Goal: Obtain resource: Obtain resource

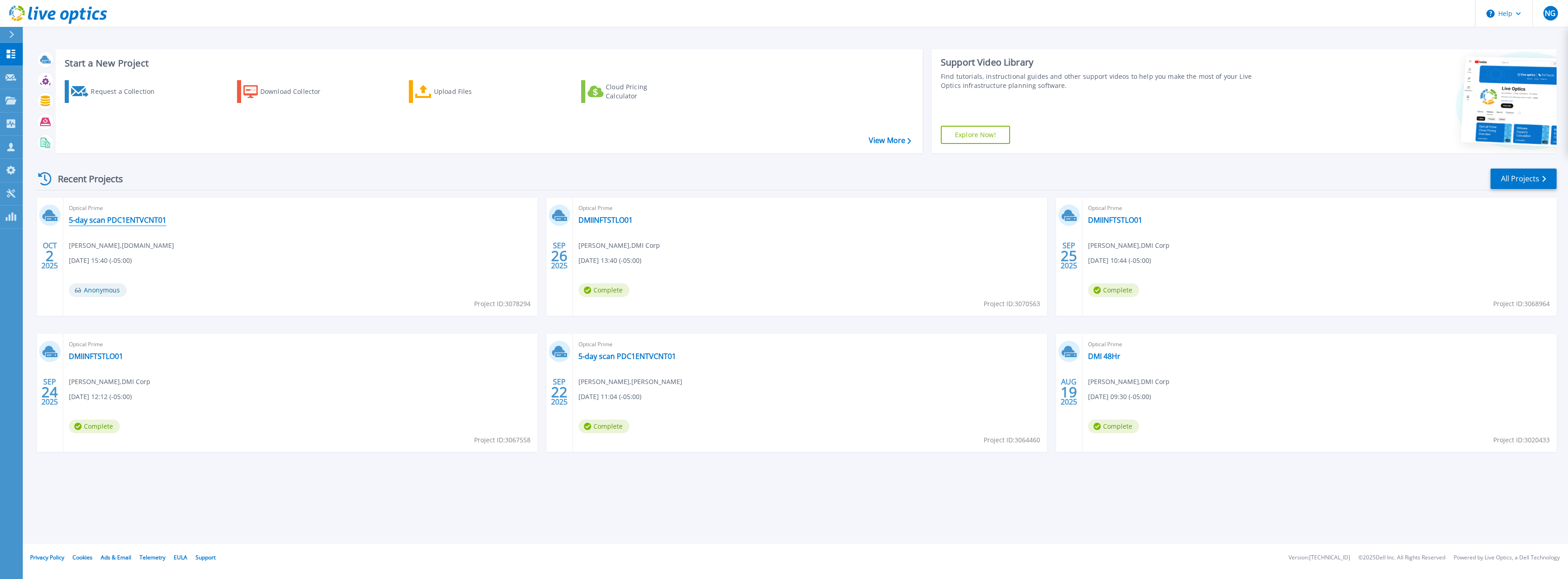
click at [144, 217] on link "5-day scan PDC1ENTVCNT01" at bounding box center [117, 220] width 97 height 9
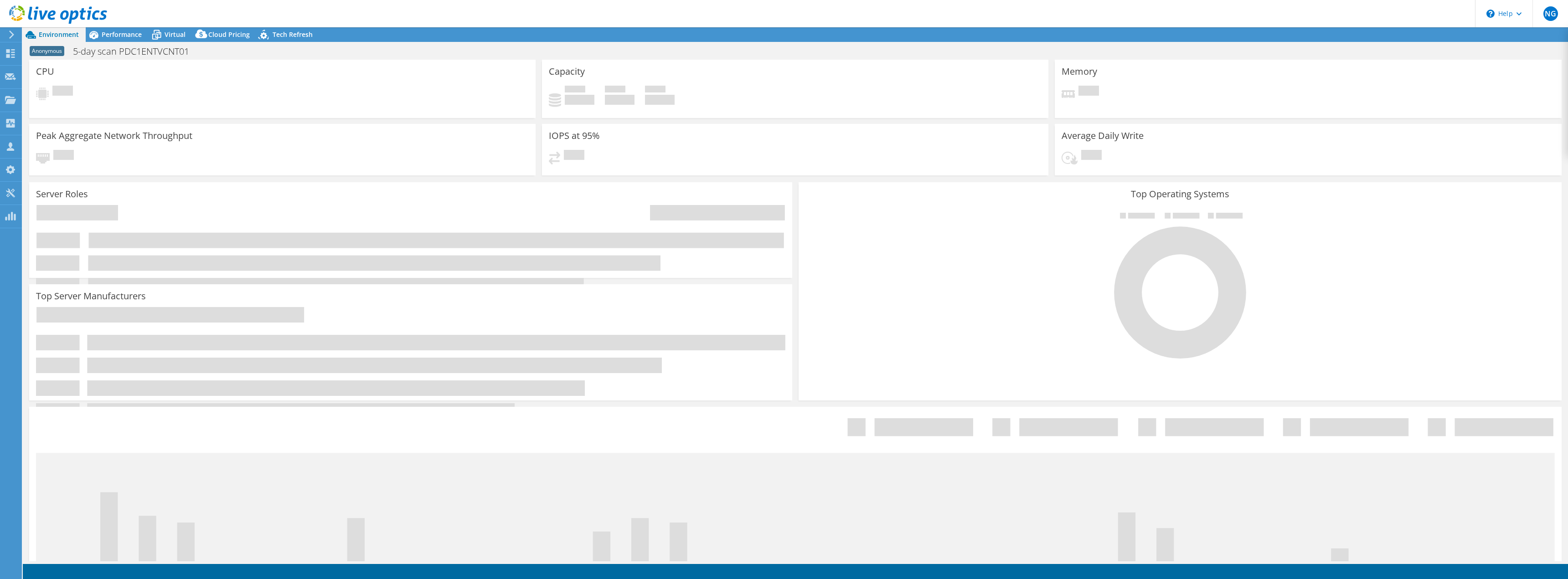
select select "USD"
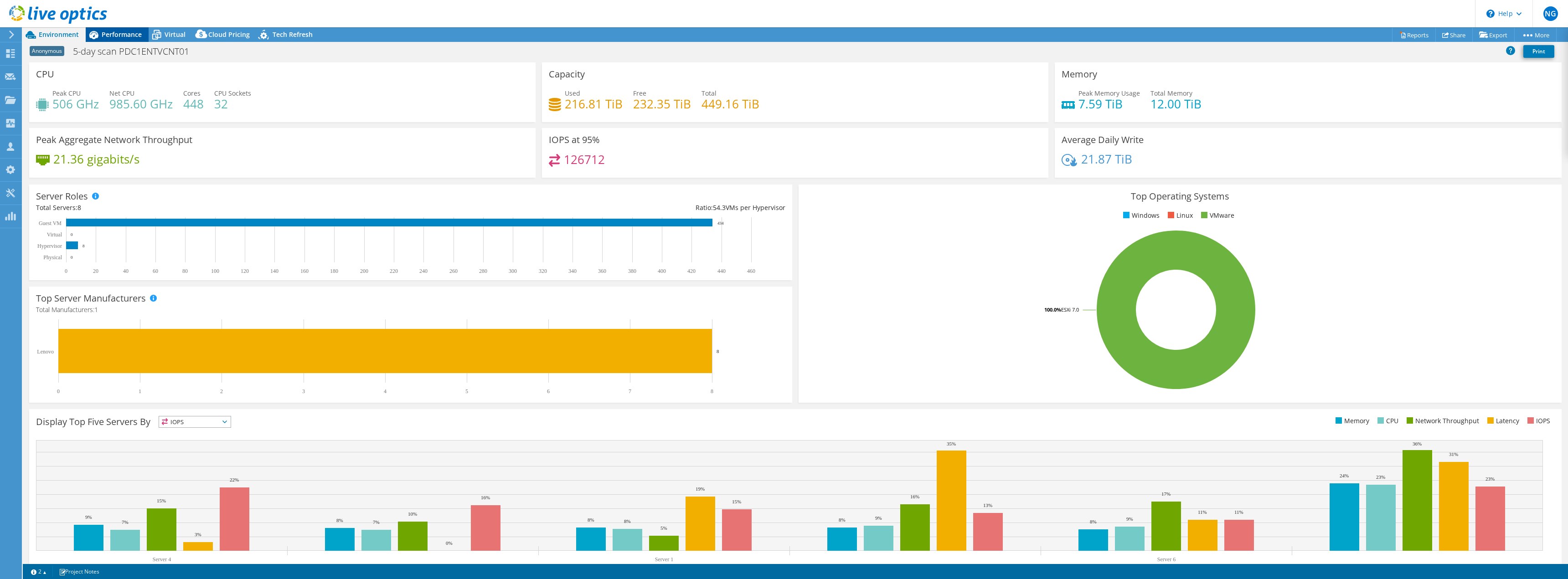
click at [124, 32] on span "Performance" at bounding box center [122, 34] width 40 height 8
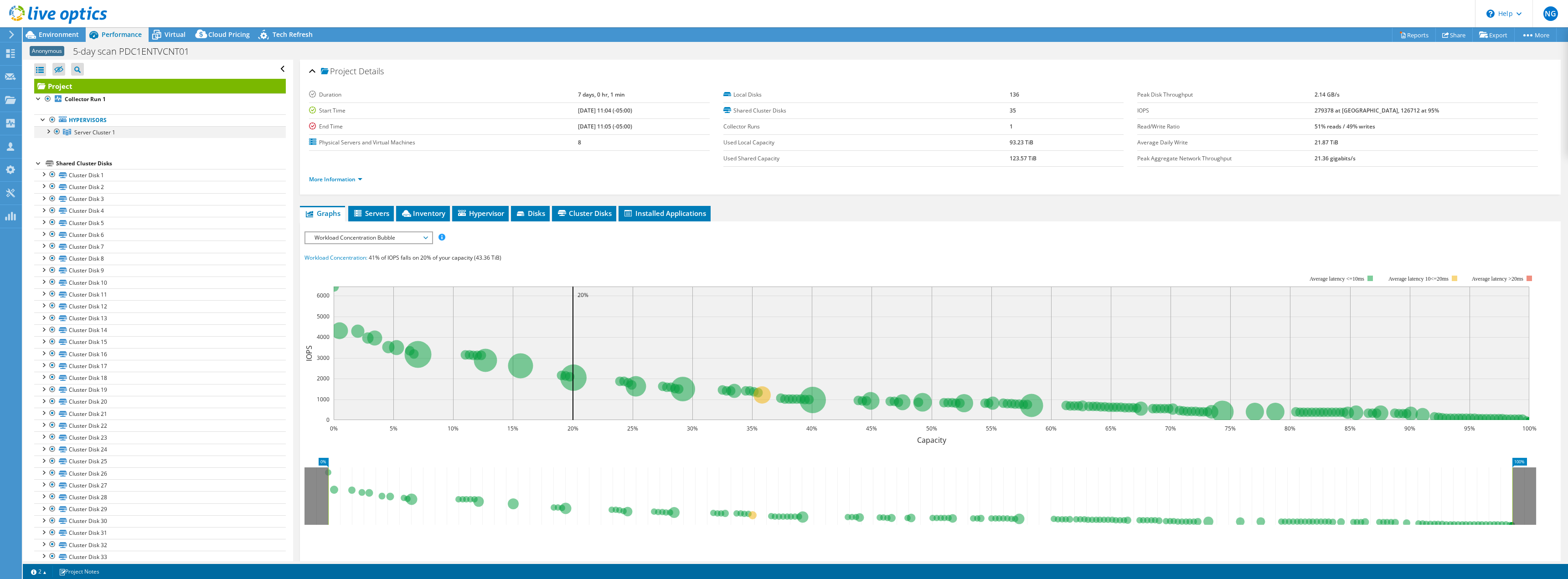
click at [47, 130] on div at bounding box center [48, 130] width 9 height 9
click at [386, 242] on span "Workload Concentration Bubble" at bounding box center [368, 238] width 117 height 11
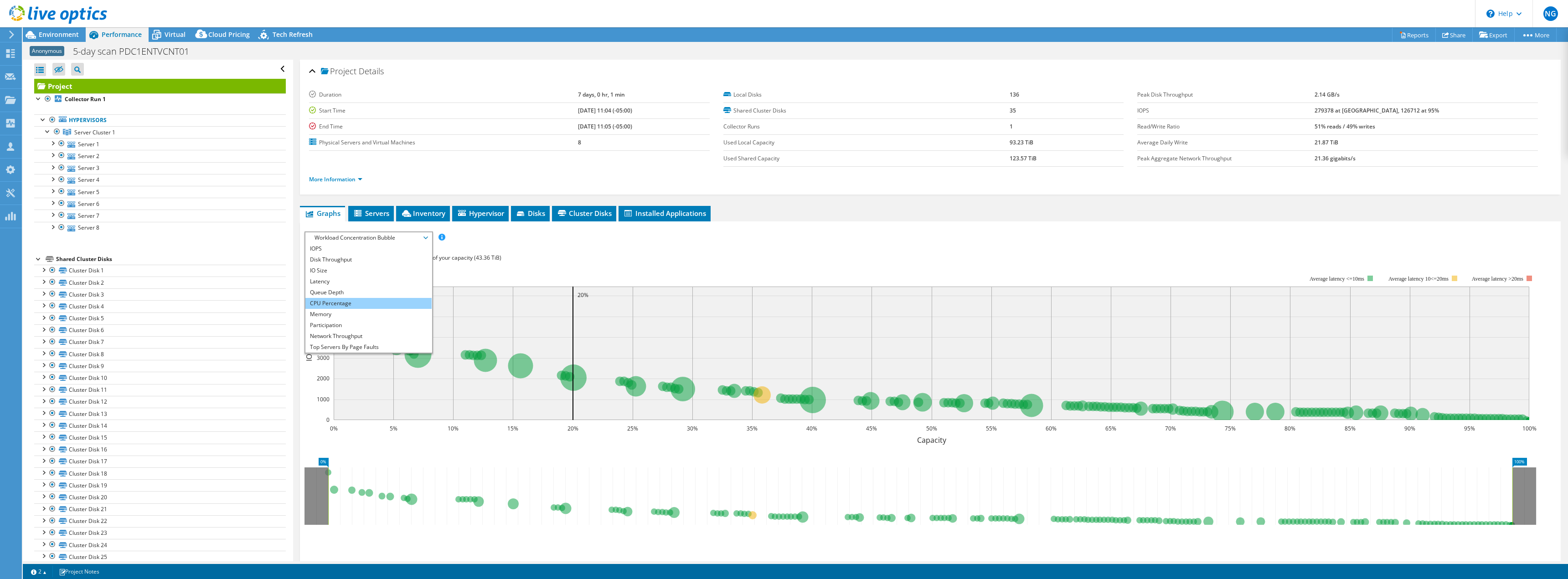
click at [331, 303] on li "CPU Percentage" at bounding box center [368, 303] width 126 height 11
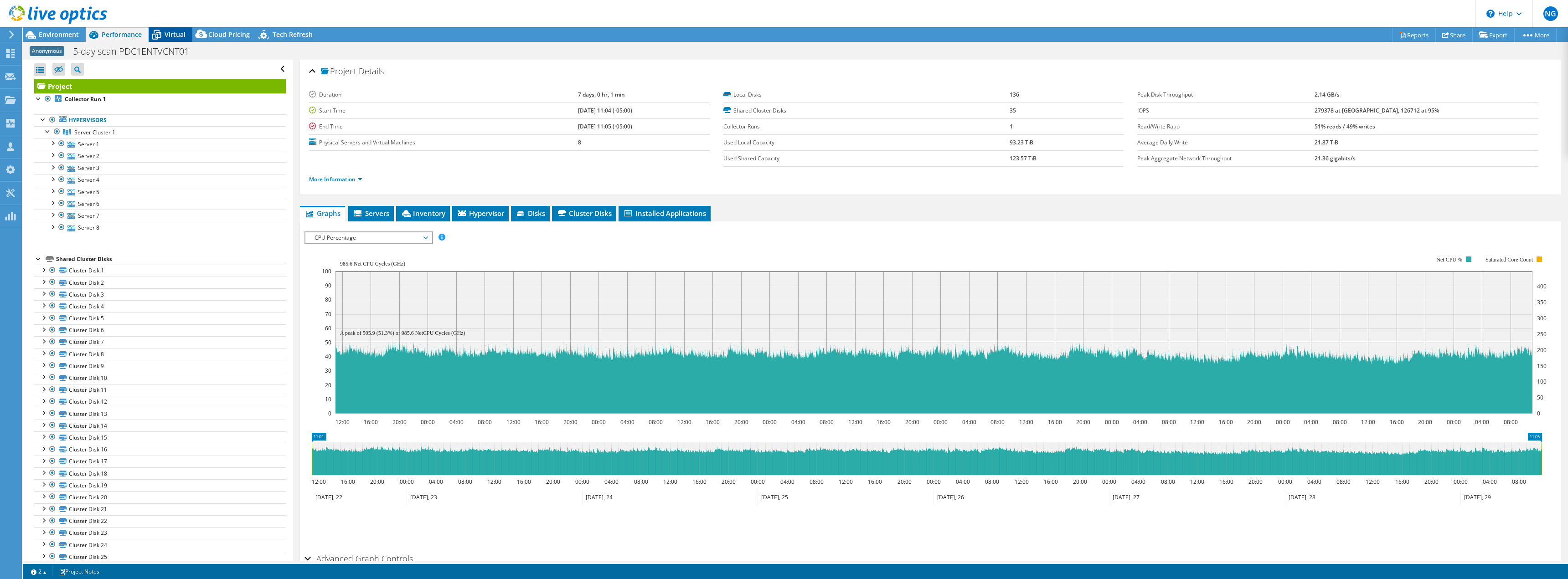
click at [171, 34] on span "Virtual" at bounding box center [175, 34] width 21 height 8
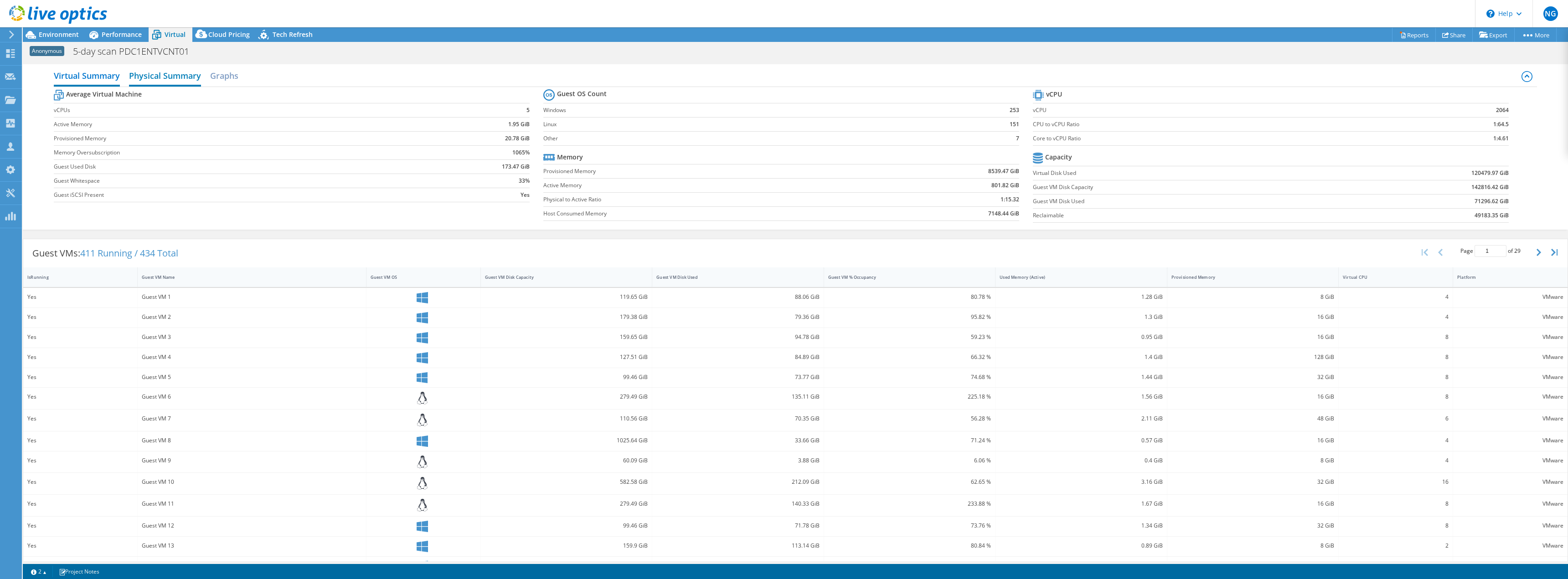
click at [158, 76] on h2 "Physical Summary" at bounding box center [165, 76] width 72 height 20
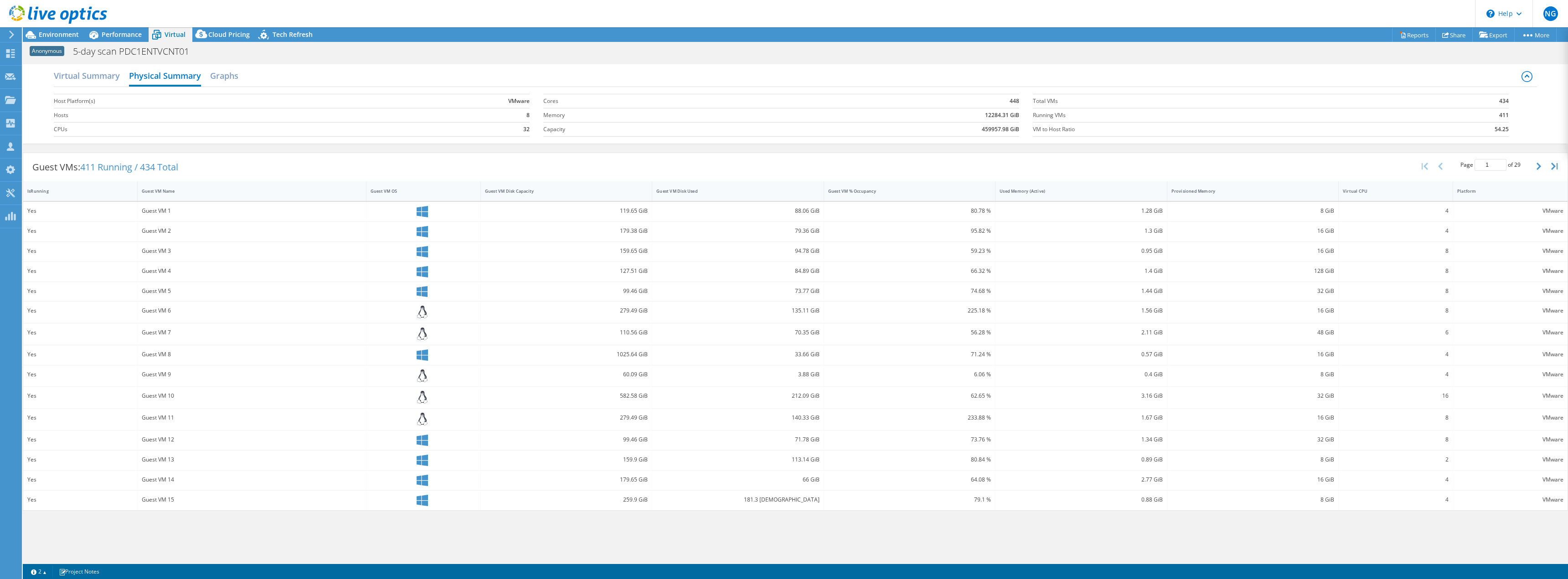
scroll to position [51, 0]
click at [216, 74] on h2 "Graphs" at bounding box center [224, 76] width 29 height 20
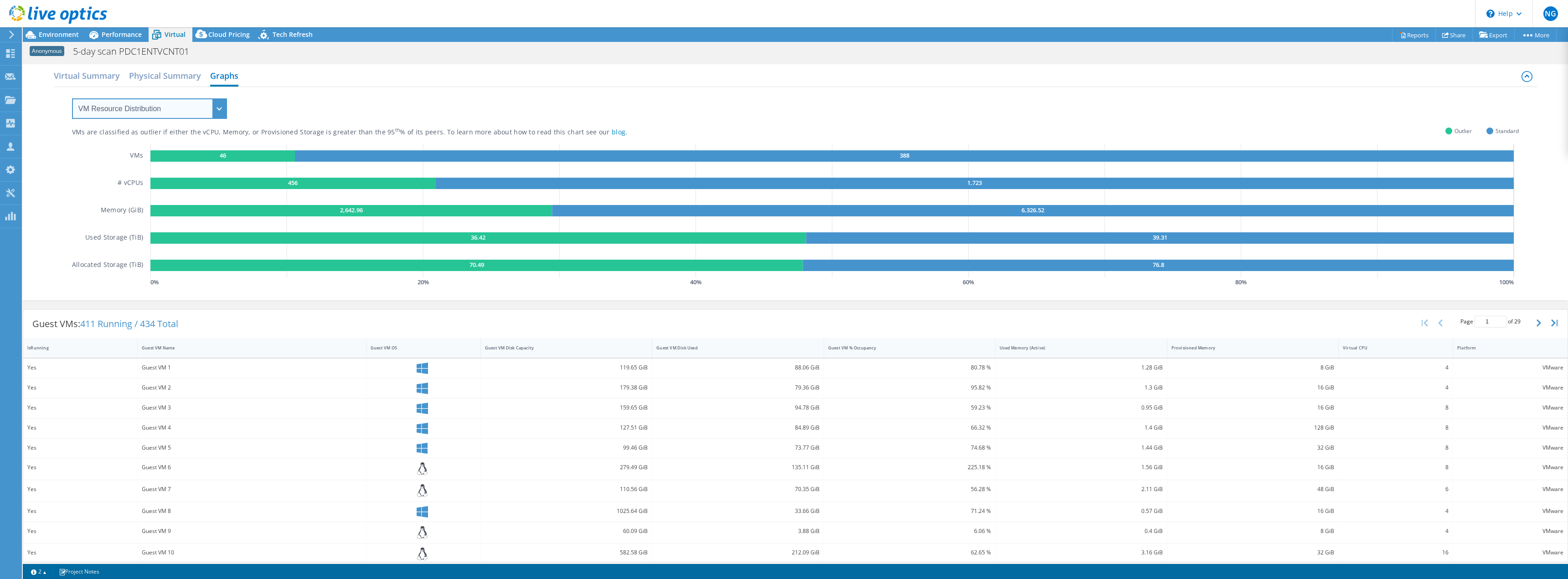
click at [148, 117] on select "VM Resource Distribution Provisioning Contrast Over Provisioning" at bounding box center [149, 108] width 155 height 21
select select "Over Provisioning"
click at [72, 98] on select "VM Resource Distribution Provisioning Contrast Over Provisioning" at bounding box center [149, 108] width 155 height 21
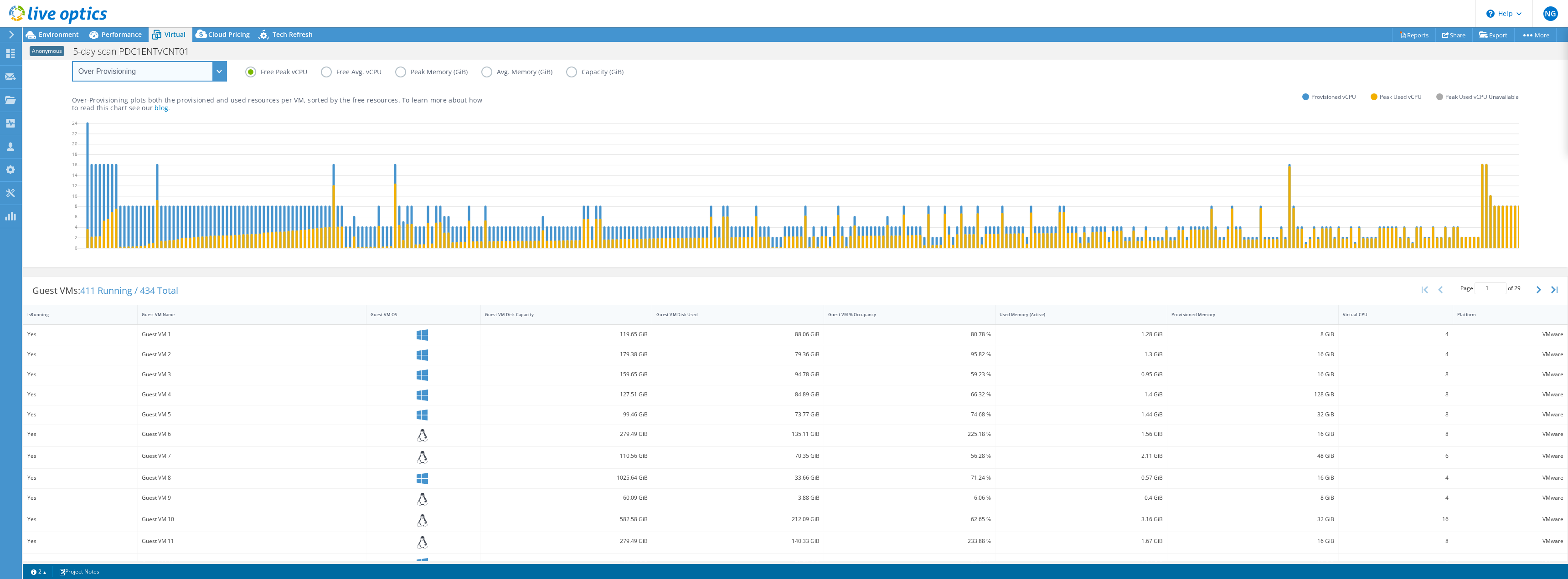
scroll to position [0, 0]
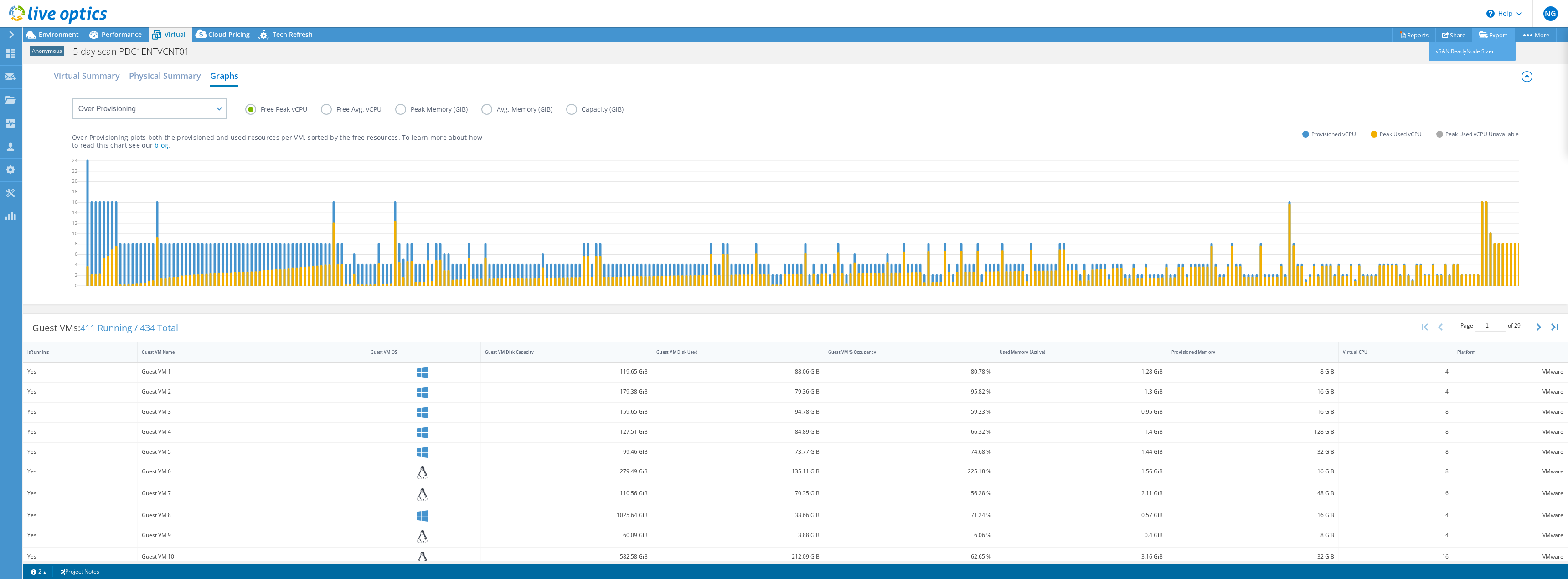
click at [1490, 33] on link "Export" at bounding box center [1493, 35] width 42 height 14
click at [1403, 28] on link "Reports" at bounding box center [1414, 35] width 44 height 14
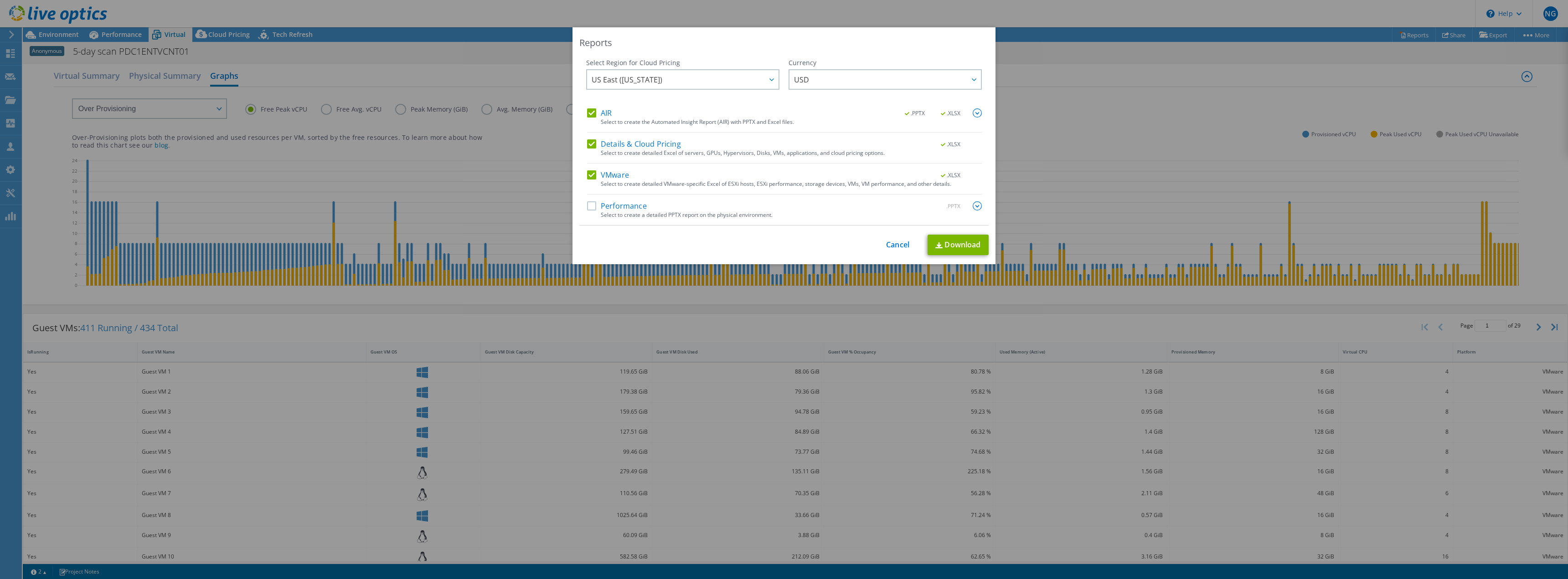
click at [593, 143] on label "Details & Cloud Pricing" at bounding box center [634, 144] width 94 height 9
click at [0, 0] on input "Details & Cloud Pricing" at bounding box center [0, 0] width 0 height 0
click at [593, 115] on label "AIR" at bounding box center [599, 113] width 25 height 9
click at [0, 0] on input "AIR" at bounding box center [0, 0] width 0 height 0
click at [589, 113] on label "AIR" at bounding box center [599, 113] width 25 height 9
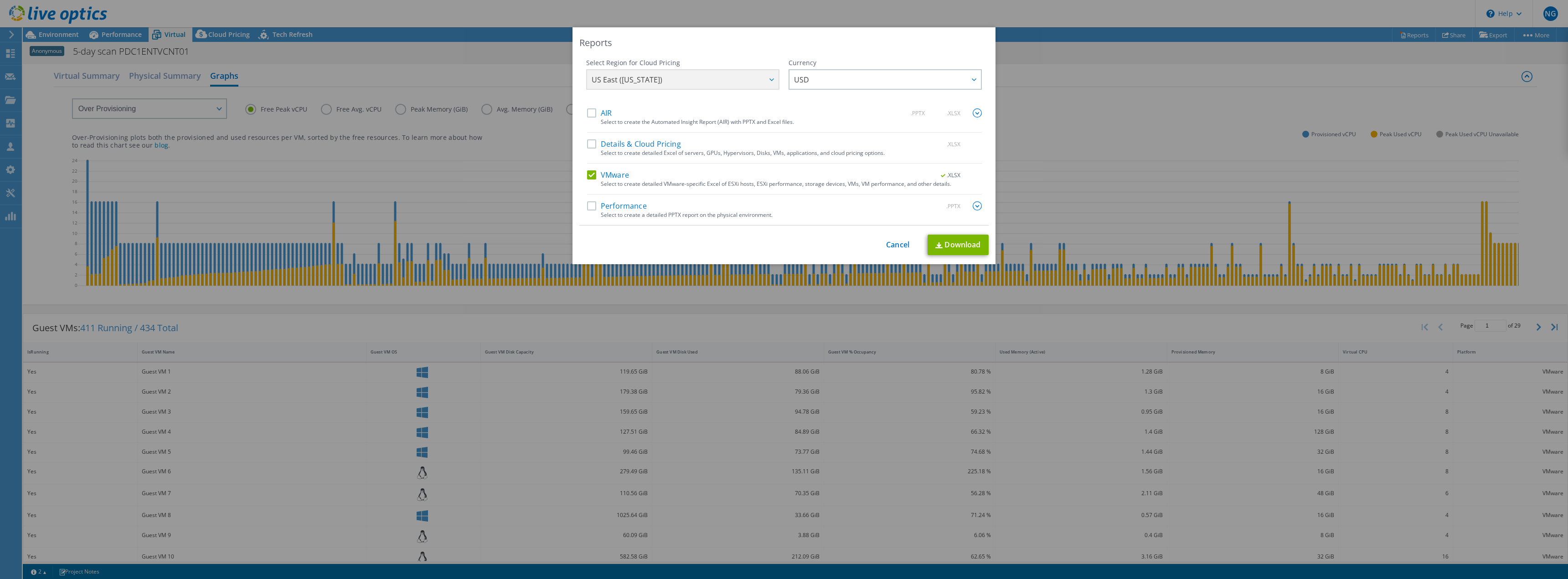
click at [0, 0] on input "AIR" at bounding box center [0, 0] width 0 height 0
click at [955, 245] on link "Download" at bounding box center [958, 245] width 61 height 21
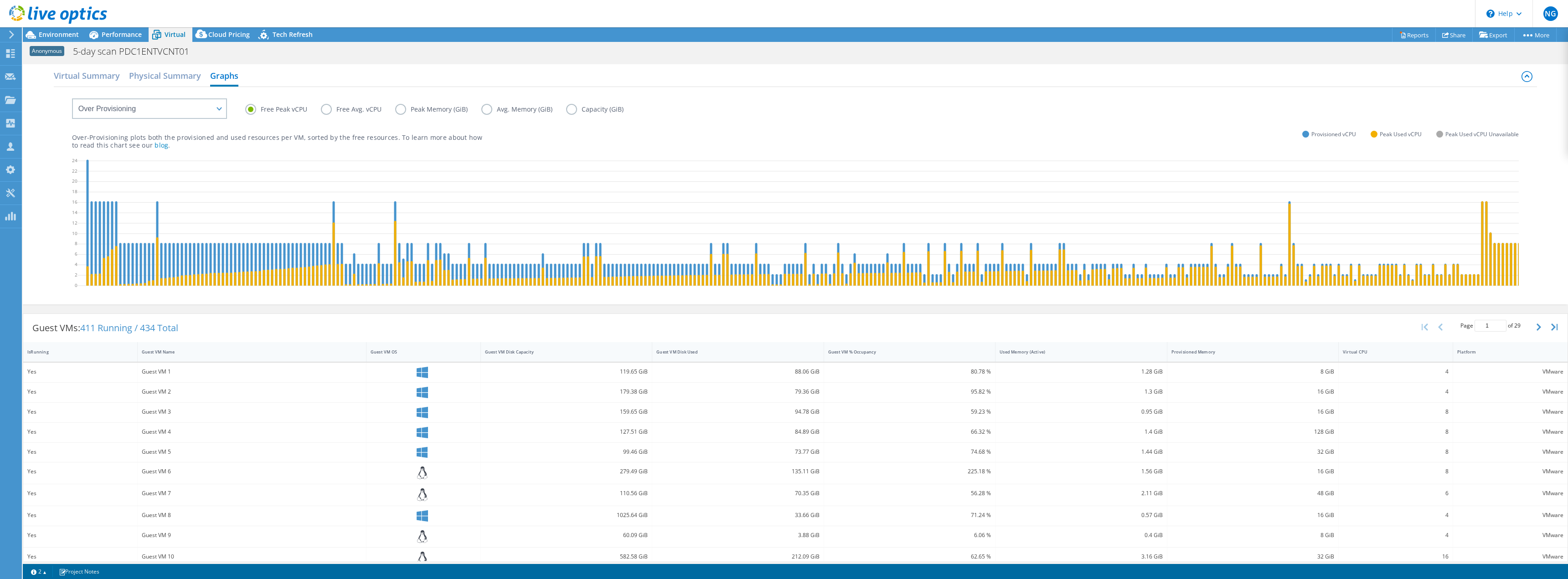
click at [42, 246] on div "Virtual Summary Physical Summary Graphs VM Resource Distribution Provisioning C…" at bounding box center [796, 184] width 1545 height 240
drag, startPoint x: 219, startPoint y: 137, endPoint x: 363, endPoint y: 137, distance: 144.0
click at [358, 136] on p "Over-Provisioning plots both the provisioned and used resources per VM, sorted …" at bounding box center [277, 141] width 410 height 15
drag, startPoint x: 462, startPoint y: 146, endPoint x: 478, endPoint y: 146, distance: 16.0
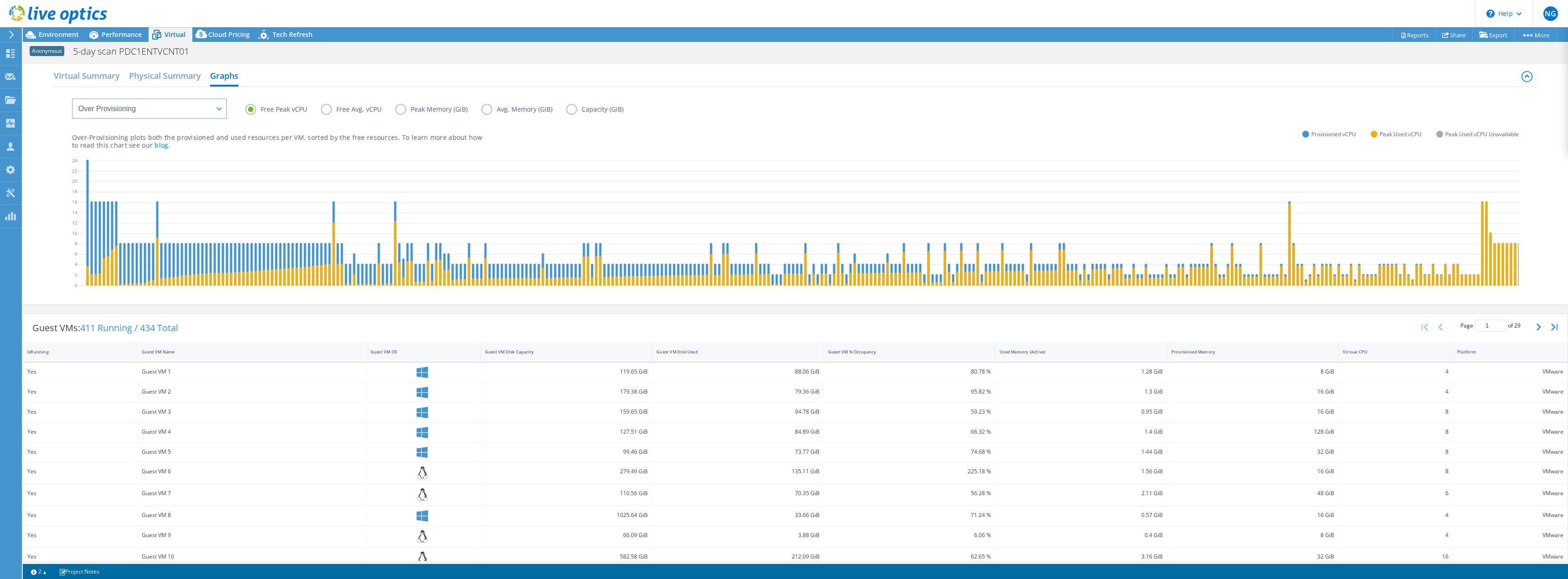
click at [465, 146] on p "Over-Provisioning plots both the provisioned and used resources per VM, sorted …" at bounding box center [277, 141] width 410 height 15
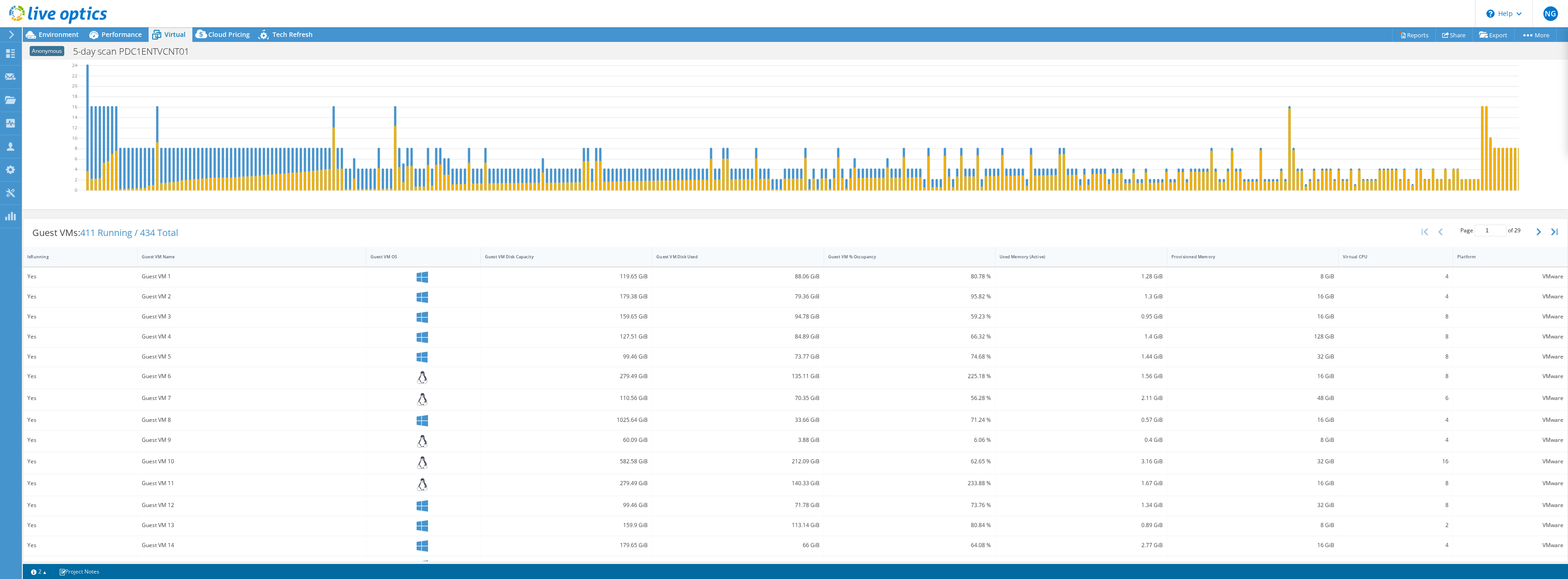
scroll to position [122, 0]
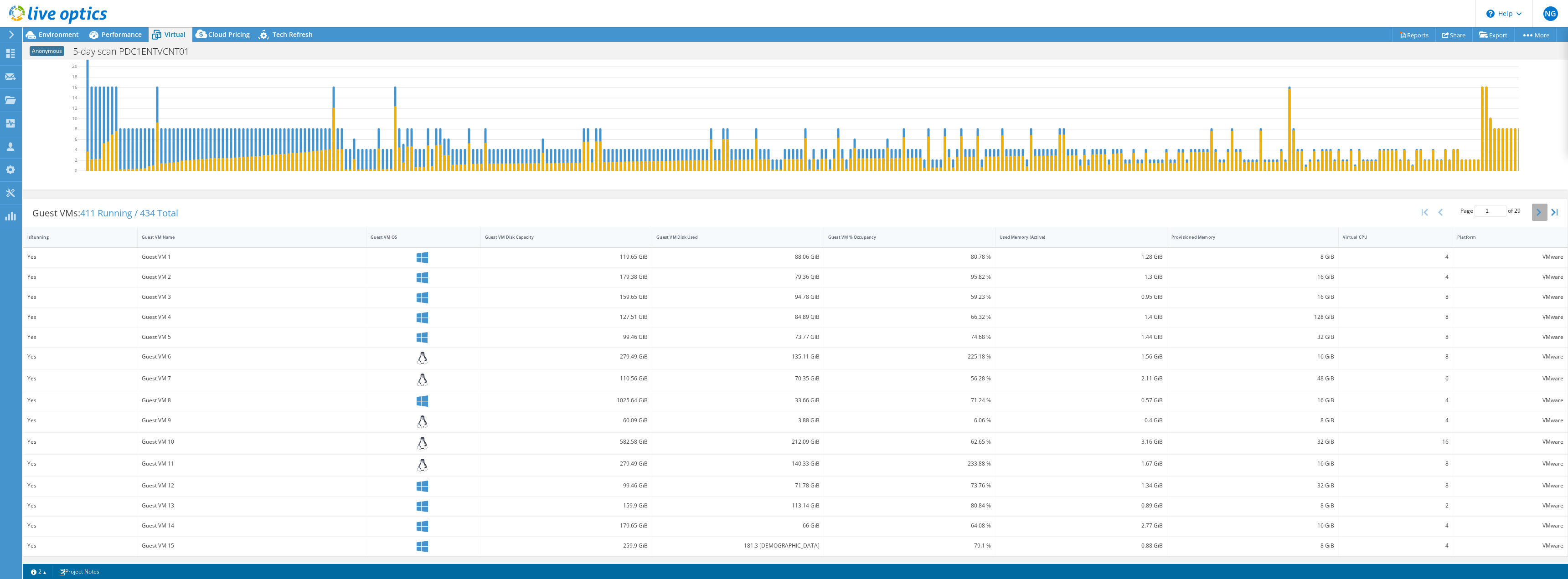
click at [1532, 214] on button "button" at bounding box center [1539, 212] width 15 height 17
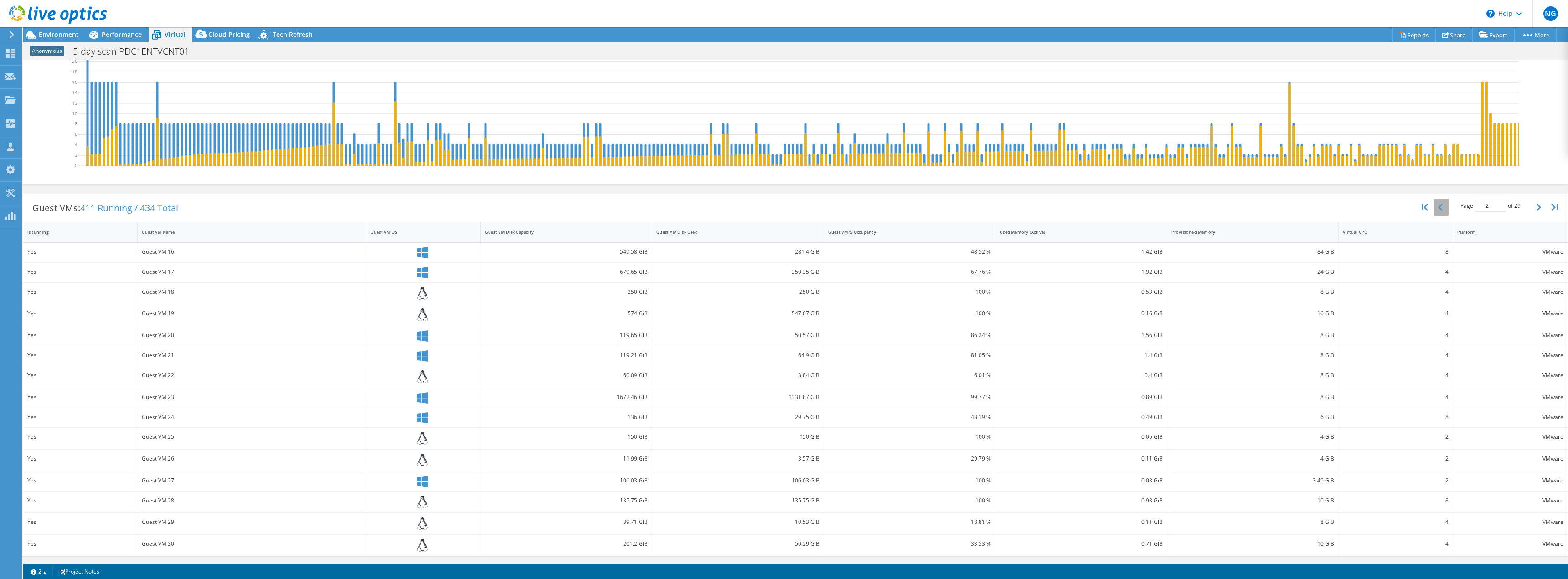
click at [1437, 215] on button "button" at bounding box center [1441, 207] width 15 height 17
type input "1"
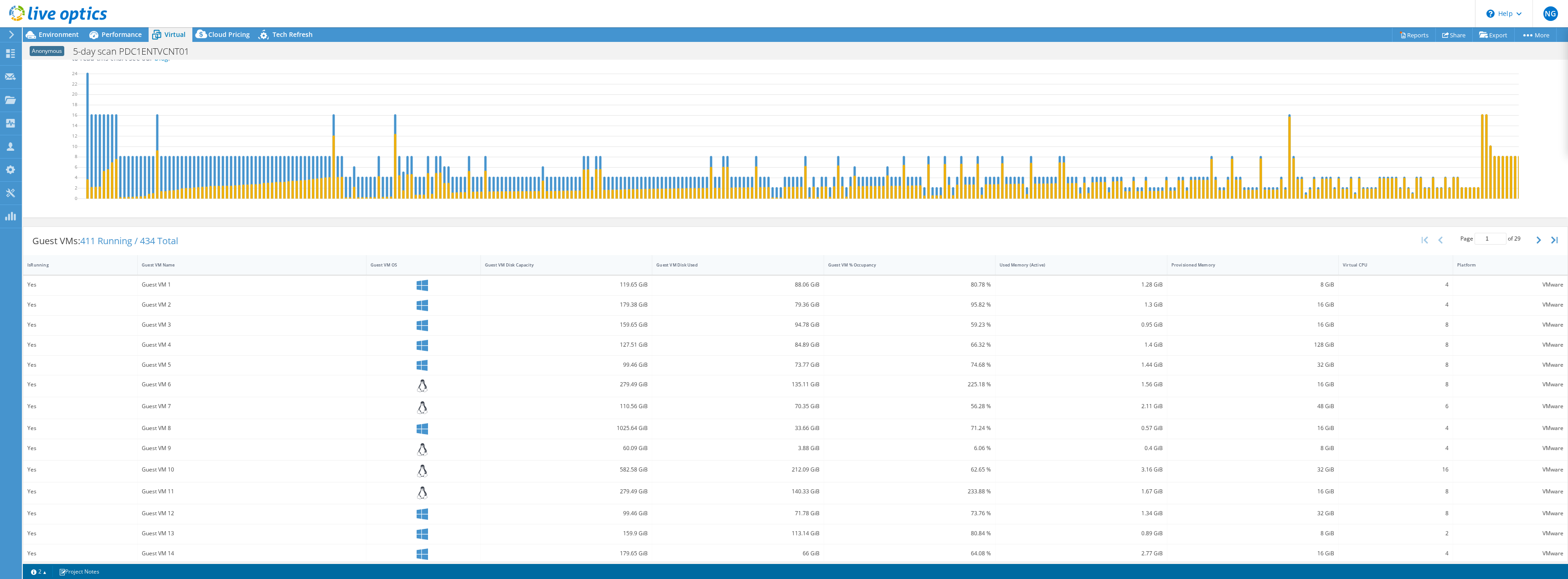
scroll to position [0, 0]
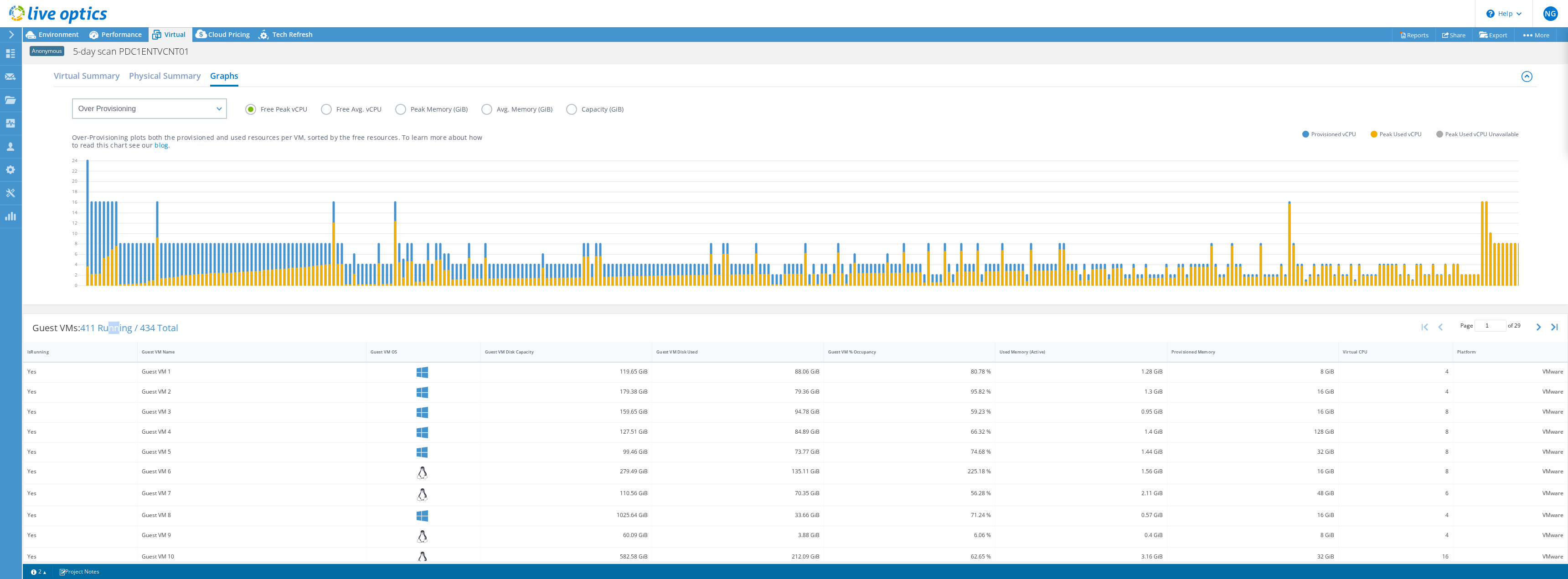
drag, startPoint x: 110, startPoint y: 338, endPoint x: 123, endPoint y: 340, distance: 13.2
click at [123, 334] on span "411 Running / 434 Total" at bounding box center [129, 328] width 98 height 12
click at [102, 354] on div "IsRunning" at bounding box center [74, 352] width 103 height 14
click at [95, 359] on div "IsRunning" at bounding box center [74, 352] width 103 height 14
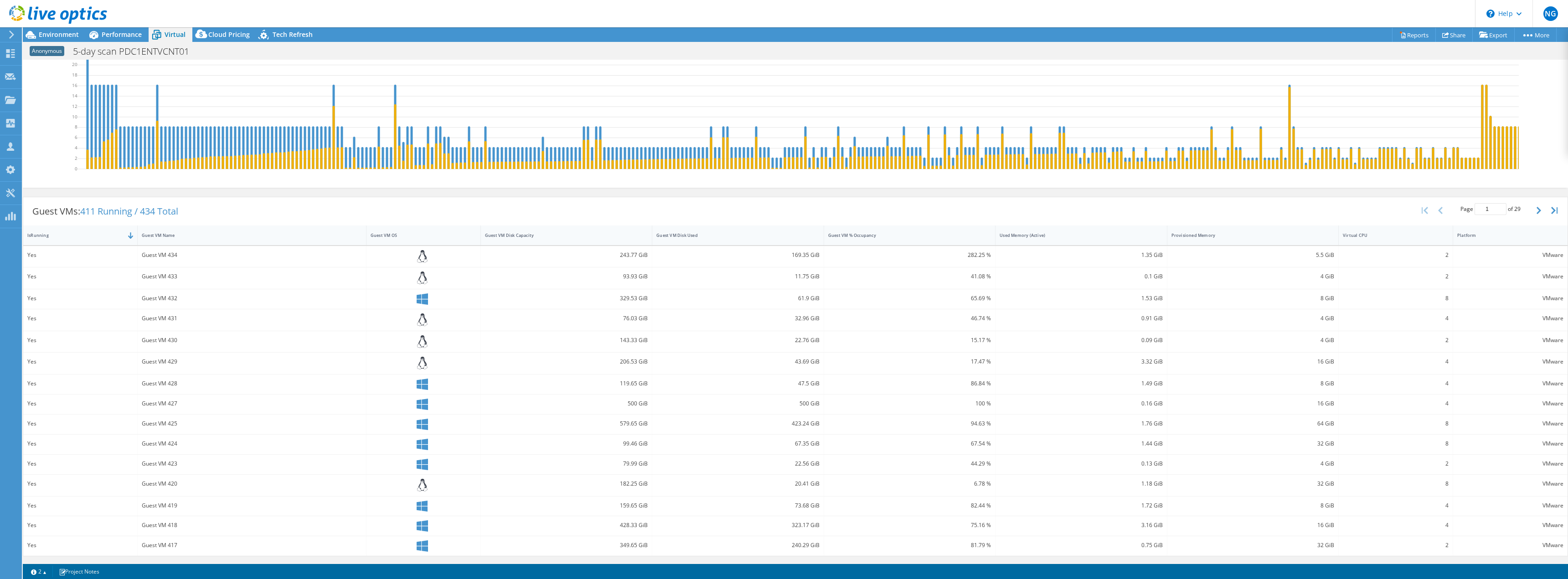
scroll to position [123, 0]
click at [35, 574] on link "2" at bounding box center [39, 571] width 29 height 12
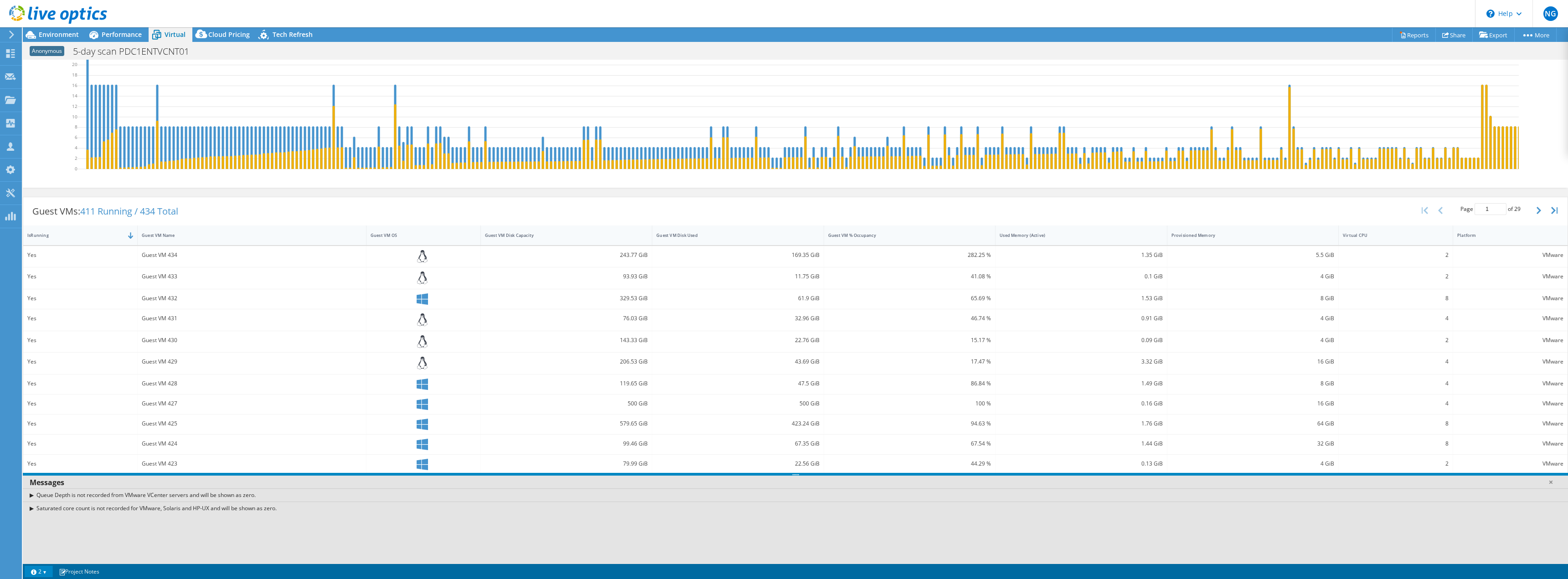
click at [36, 574] on link "2" at bounding box center [39, 571] width 29 height 12
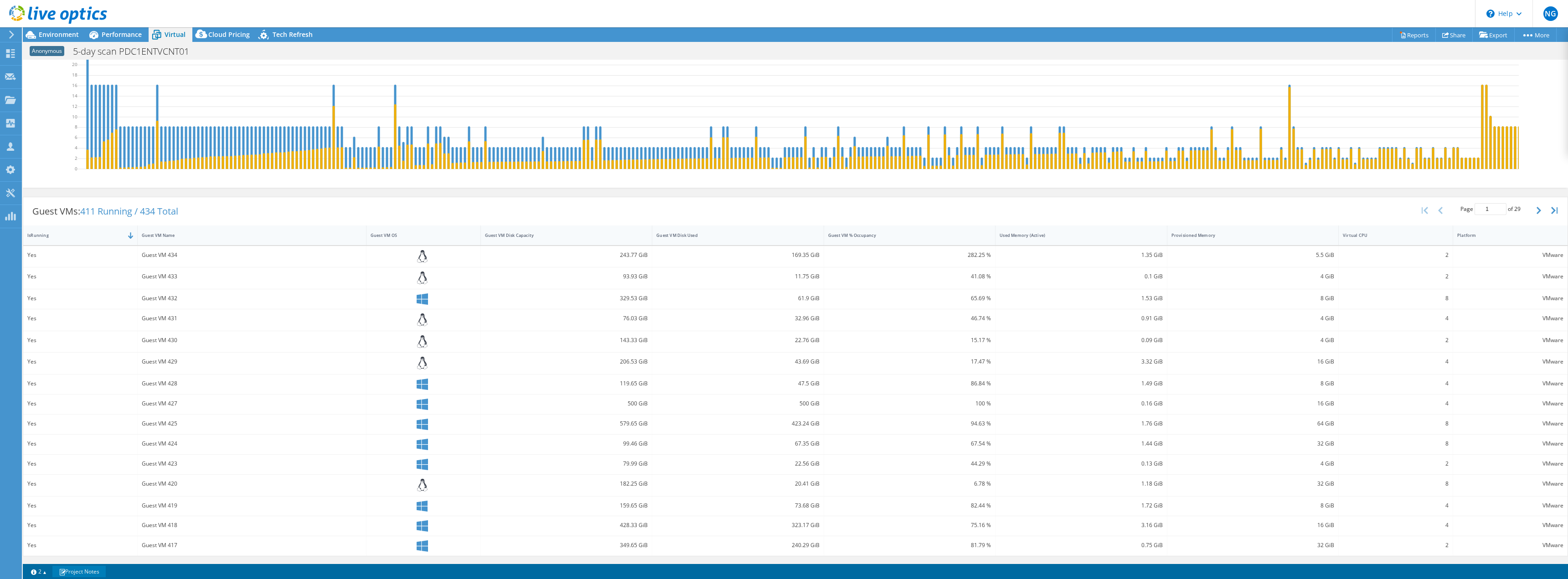
click at [90, 573] on link "Project Notes" at bounding box center [79, 571] width 53 height 12
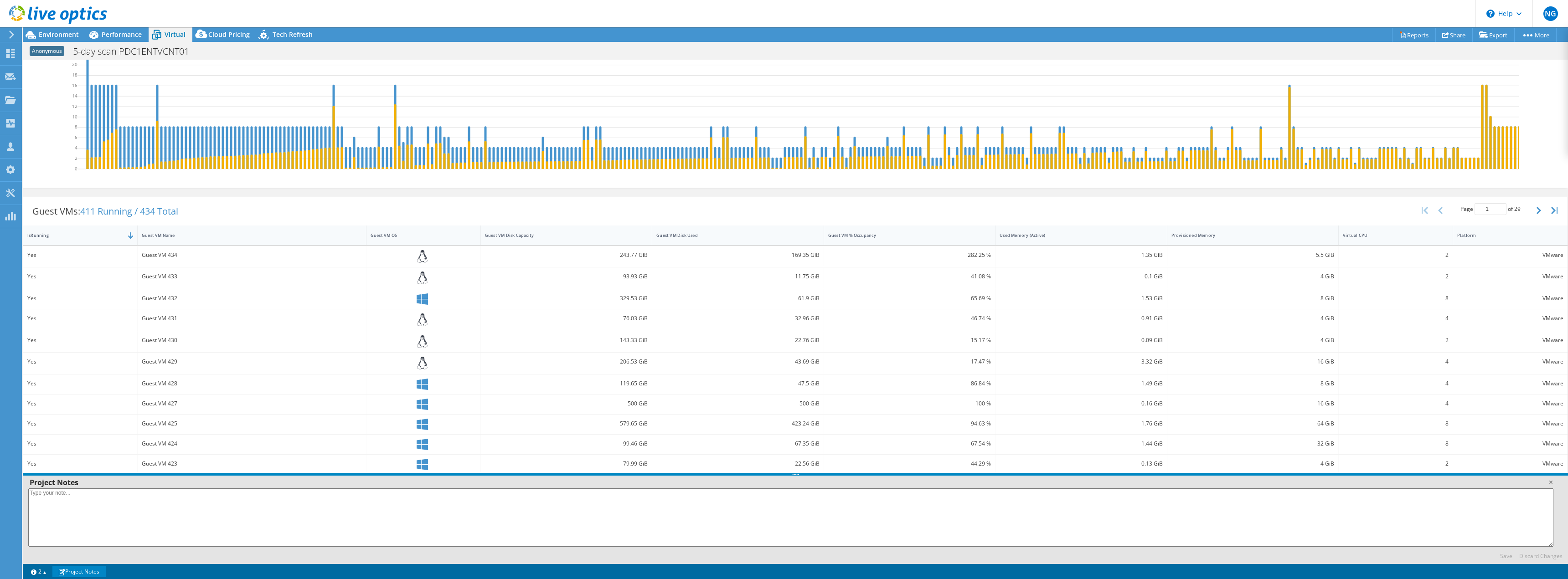
drag, startPoint x: 56, startPoint y: 142, endPoint x: 22, endPoint y: 174, distance: 46.7
click at [56, 142] on div "Free Peak vCPU Free Avg. vCPU Peak Memory (GiB) Avg. Memory (GiB) Capacity (GiB…" at bounding box center [796, 78] width 1483 height 215
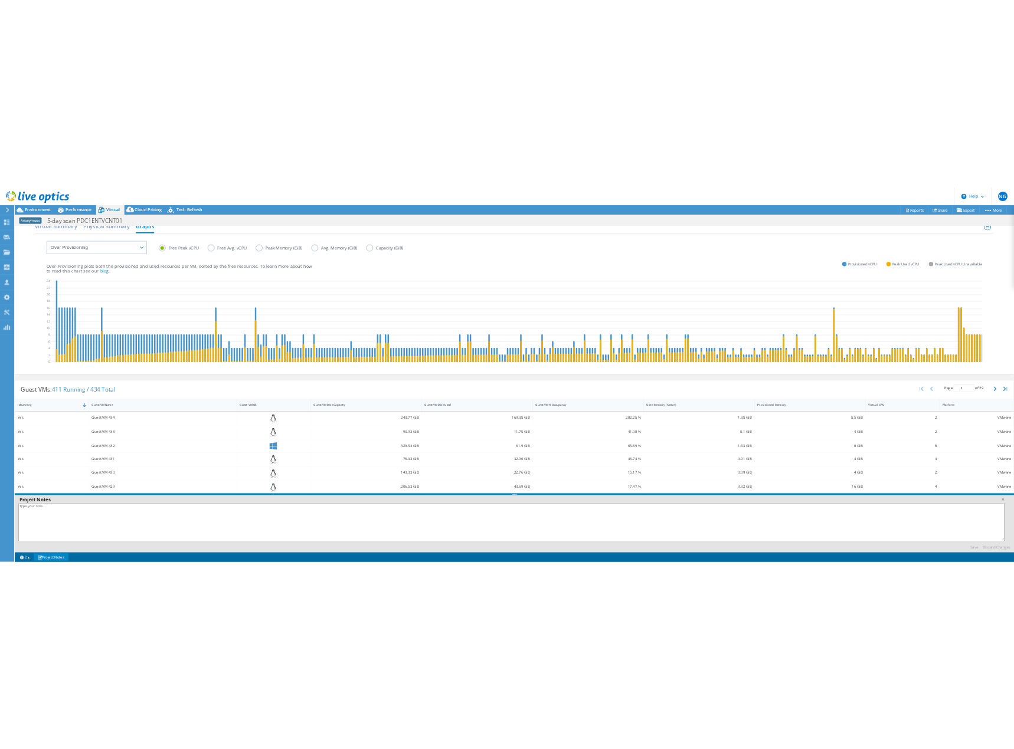
scroll to position [0, 0]
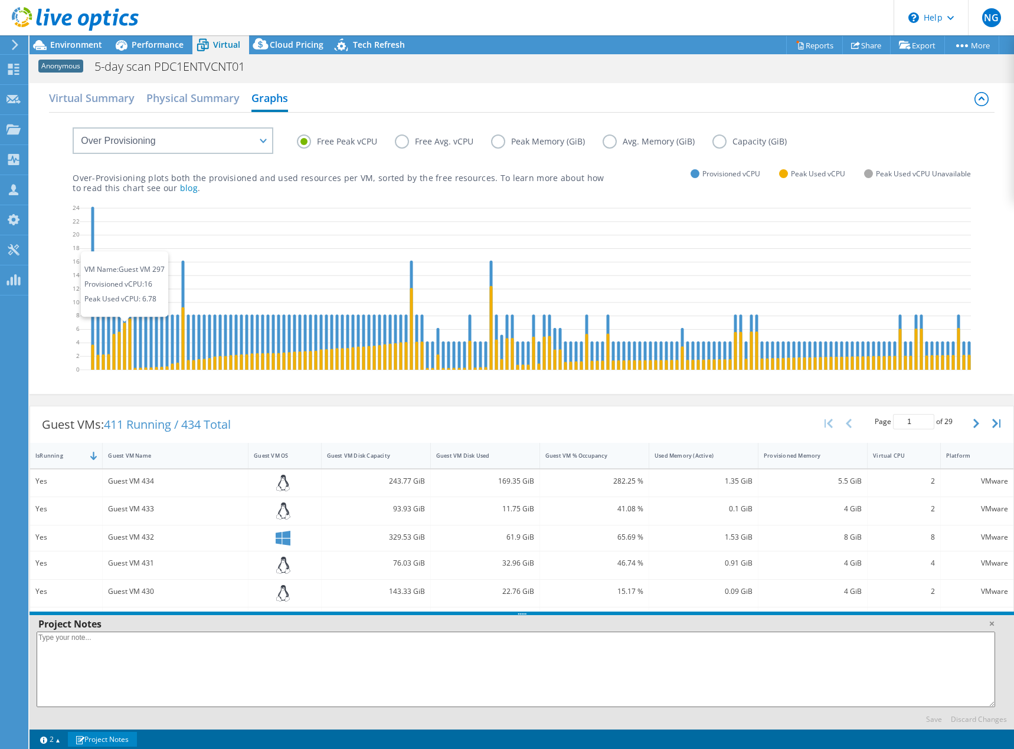
drag, startPoint x: 126, startPoint y: 327, endPoint x: 279, endPoint y: 233, distance: 179.3
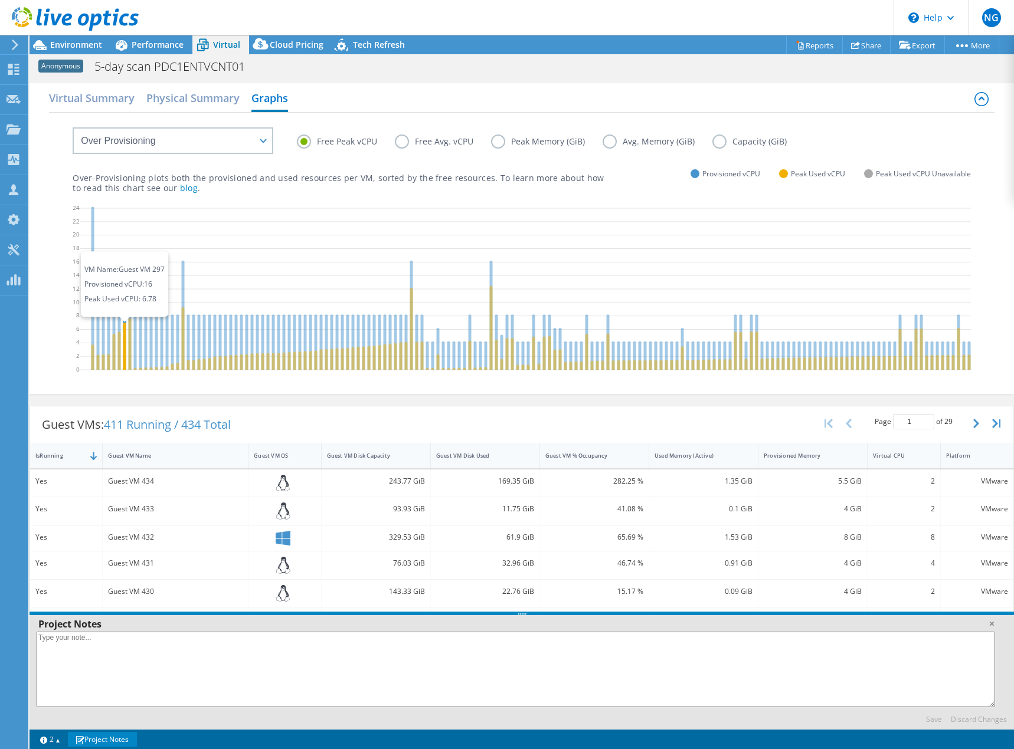
click at [126, 332] on icon at bounding box center [124, 346] width 3 height 47
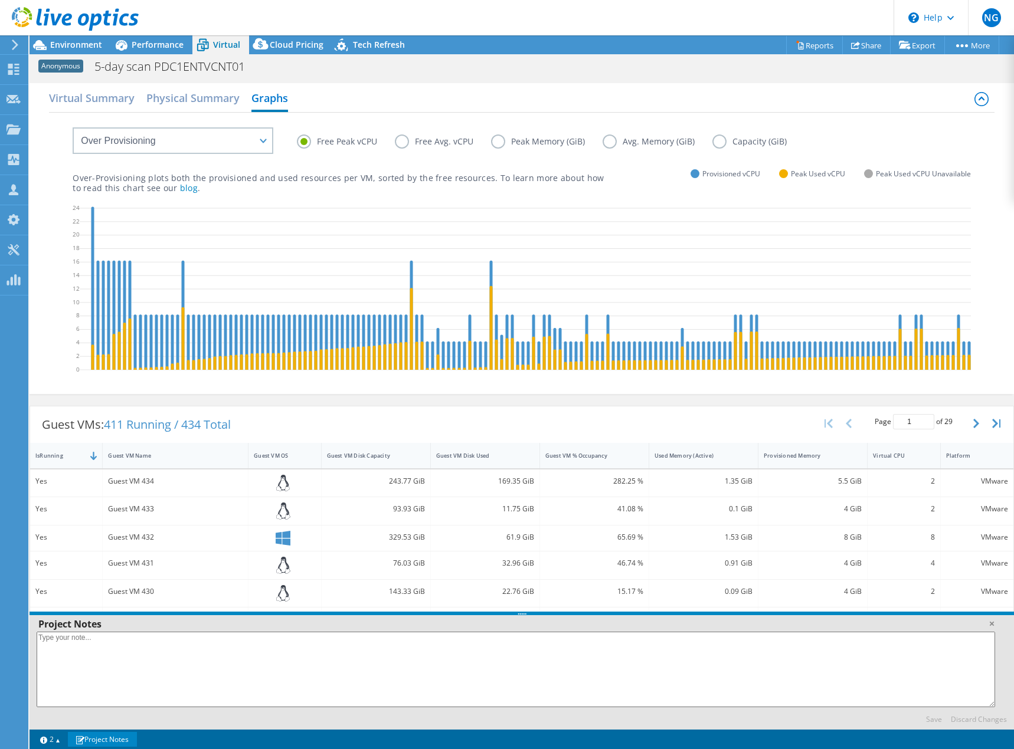
click at [402, 141] on label "Free Avg. vCPU" at bounding box center [443, 142] width 96 height 14
click at [0, 0] on input "Free Avg. vCPU" at bounding box center [0, 0] width 0 height 0
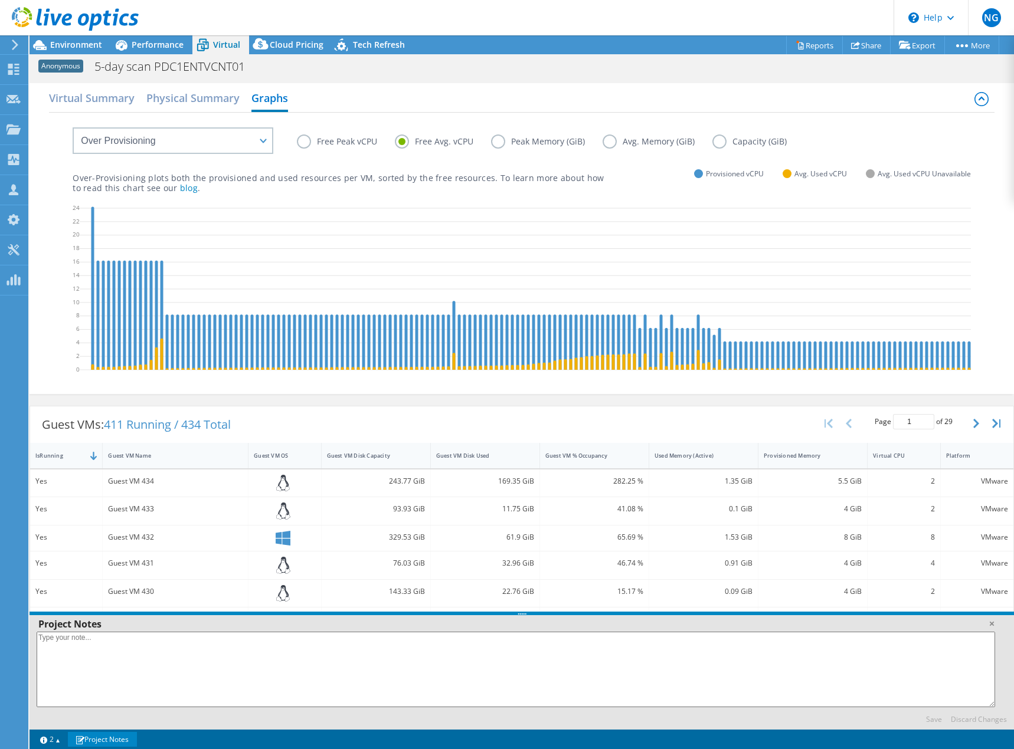
click at [296, 140] on div "Free Peak vCPU Free Avg. vCPU Peak Memory (GiB) Avg. Memory (GiB) Capacity (GiB)" at bounding box center [521, 133] width 897 height 40
click at [306, 141] on label "Free Peak vCPU" at bounding box center [346, 142] width 98 height 14
click at [0, 0] on input "Free Peak vCPU" at bounding box center [0, 0] width 0 height 0
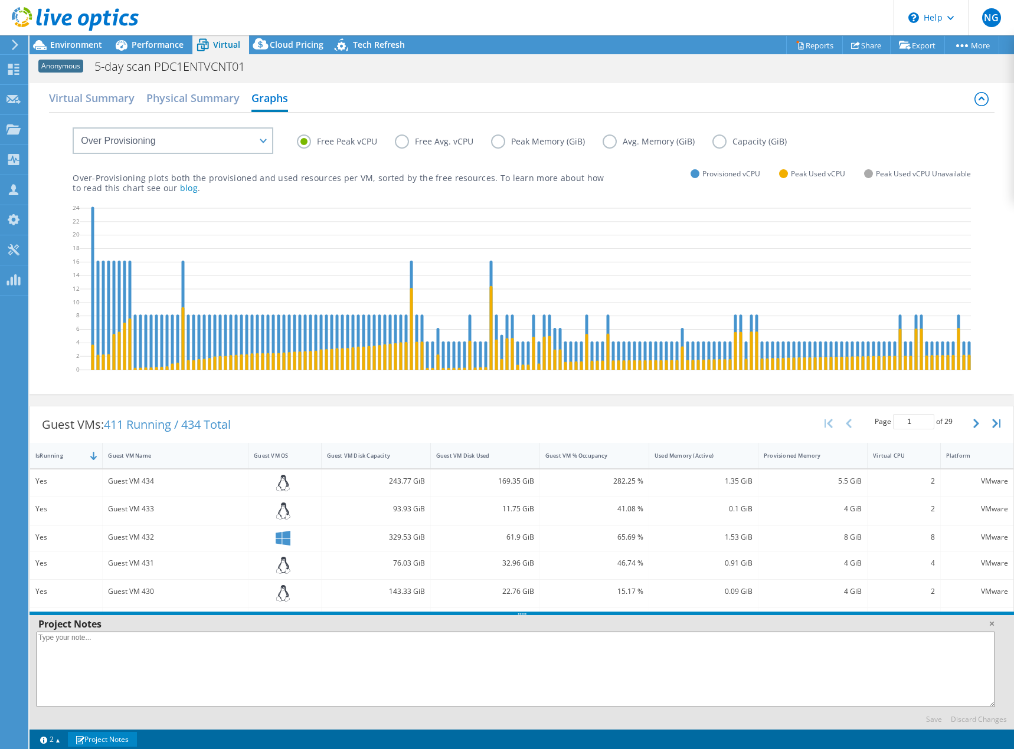
click at [814, 434] on div "Page 1 of 29 5 rows 10 rows 20 rows 25 rows 50 rows 100 rows" at bounding box center [913, 424] width 199 height 34
click at [331, 179] on p "Over-Provisioning plots both the provisioned and used resources per VM, sorted …" at bounding box center [338, 183] width 531 height 20
